Goal: Communication & Community: Participate in discussion

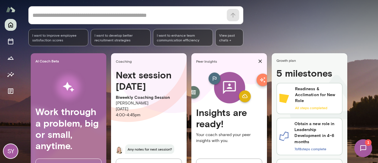
scroll to position [103, 0]
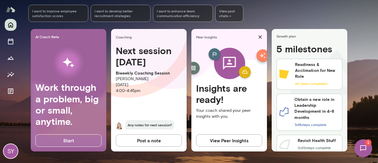
click at [144, 140] on button "Post a note" at bounding box center [149, 140] width 66 height 12
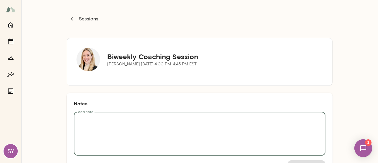
click at [180, 122] on textarea "Add note" at bounding box center [199, 134] width 243 height 34
type textarea "*"
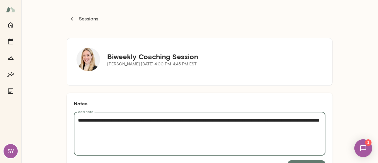
scroll to position [25, 0]
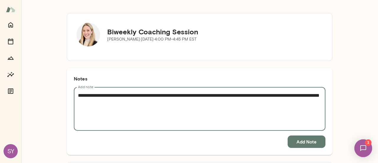
type textarea "**********"
click at [301, 143] on button "Add Note" at bounding box center [306, 141] width 38 height 12
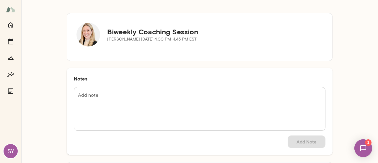
click at [368, 147] on img at bounding box center [363, 148] width 24 height 24
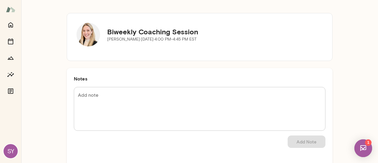
click at [368, 147] on img at bounding box center [363, 148] width 18 height 18
click at [368, 147] on img at bounding box center [363, 148] width 24 height 24
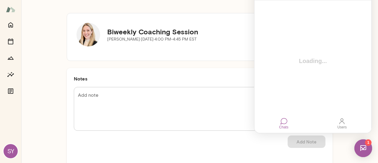
scroll to position [0, 0]
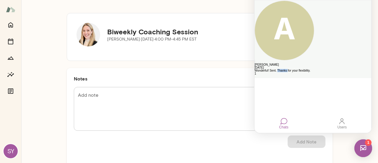
click at [314, 69] on div "Wonderful! Sent. Thanks for your flexibility." at bounding box center [312, 70] width 117 height 3
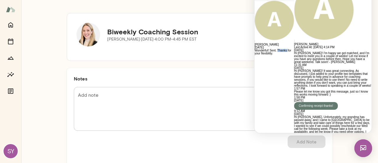
scroll to position [1755, 0]
click at [9, 26] on icon "Home" at bounding box center [10, 24] width 7 height 7
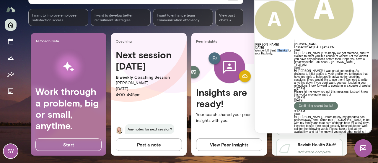
scroll to position [103, 0]
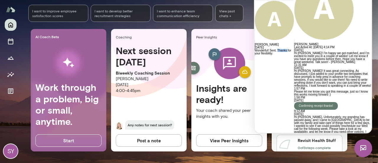
click at [189, 27] on div "Good morning, [PERSON_NAME] * ​ ​ I want to improve employee satisfaction score…" at bounding box center [202, 43] width 349 height 223
